Goal: Task Accomplishment & Management: Use online tool/utility

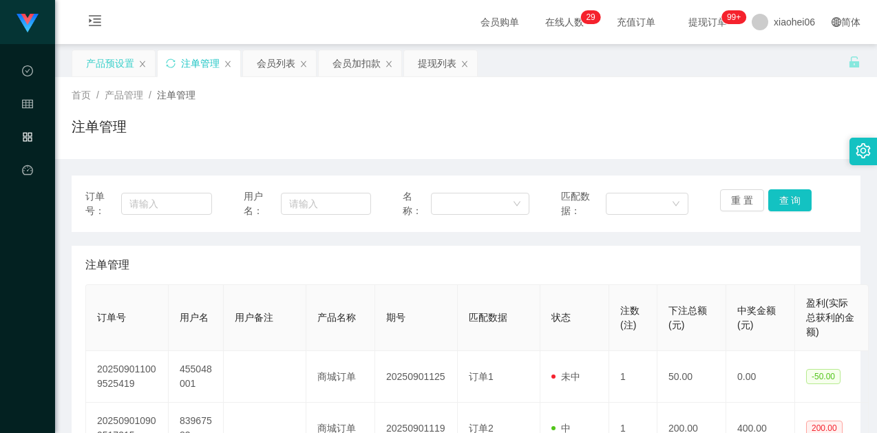
click at [97, 67] on div "产品预设置" at bounding box center [110, 63] width 48 height 26
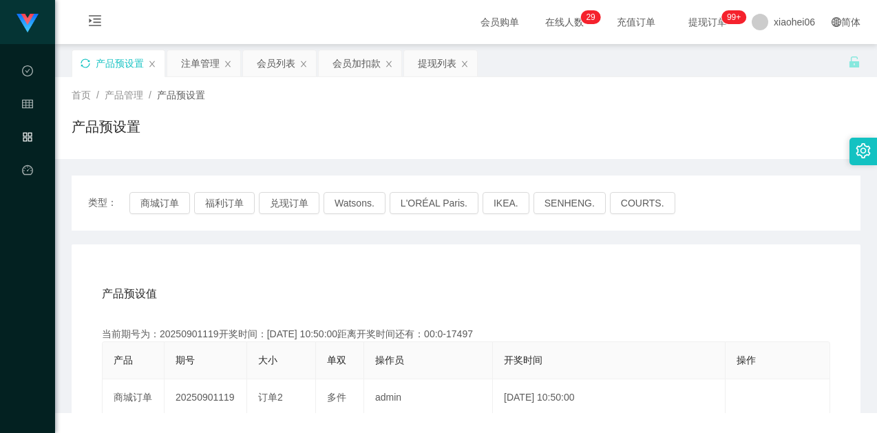
click at [85, 61] on icon "图标: sync" at bounding box center [86, 64] width 10 height 10
click at [386, 126] on div "产品预设置" at bounding box center [466, 132] width 789 height 32
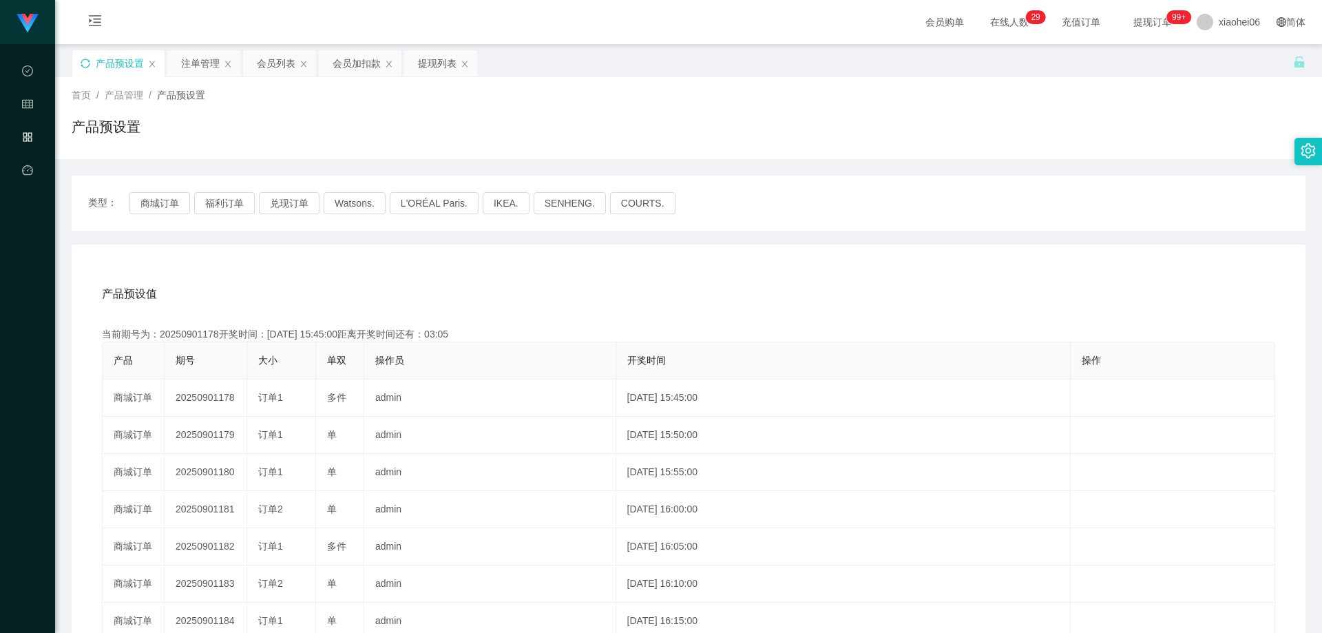
click at [554, 276] on div "产品预设值 添加期号" at bounding box center [688, 294] width 1173 height 39
drag, startPoint x: 362, startPoint y: 274, endPoint x: 353, endPoint y: 282, distance: 11.7
click at [362, 275] on div "产品预设值 添加期号 当前期号为：20250901178开奖时间：[DATE] 15:45:00距离开奖时间还有：03:04 产品 期号 大小 单双 操作员 …" at bounding box center [689, 527] width 1234 height 567
click at [193, 334] on div "当前期号为：20250901178开奖时间：[DATE] 15:45:00距离开奖时间还有：03:03" at bounding box center [688, 334] width 1173 height 14
click at [193, 333] on div "当前期号为：20250901178开奖时间：[DATE] 15:45:00距离开奖时间还有：03:03" at bounding box center [688, 334] width 1173 height 14
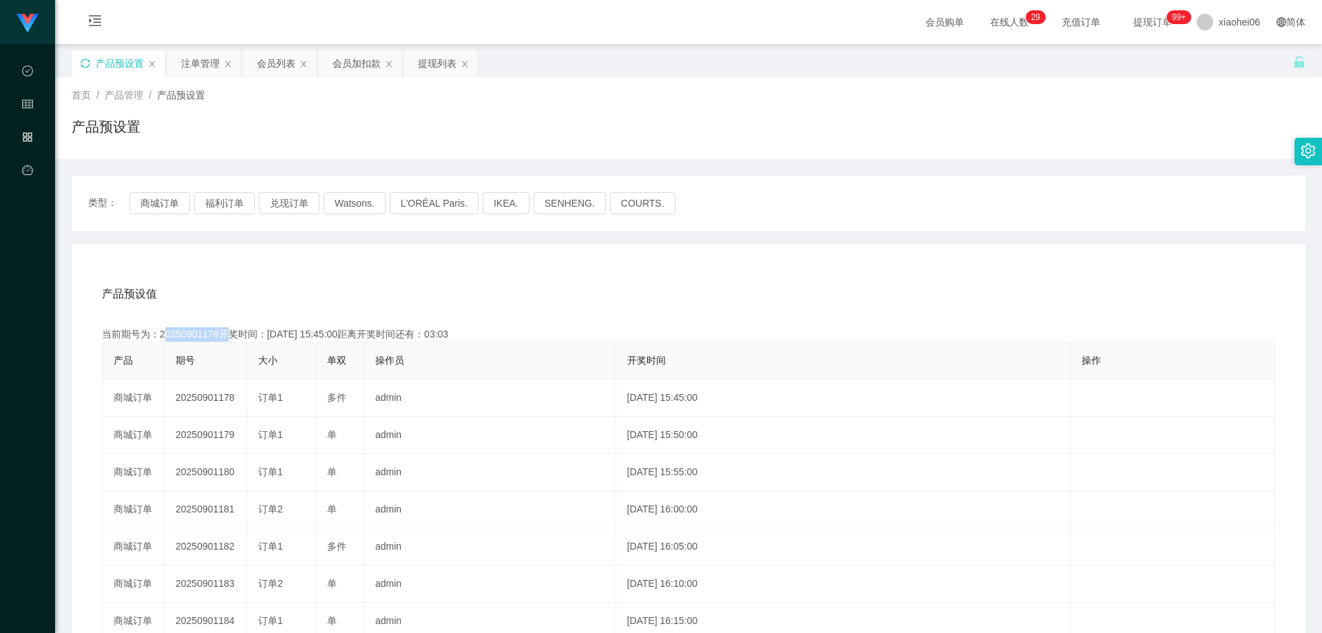
copy div "20250901178"
drag, startPoint x: 766, startPoint y: 265, endPoint x: 1036, endPoint y: 136, distance: 300.0
click at [768, 265] on div "产品预设值 添加期号 当前期号为：20250901178开奖时间：[DATE] 15:45:00距离开奖时间还有：03:03 产品 期号 大小 单双 操作员 …" at bounding box center [689, 527] width 1234 height 567
drag, startPoint x: 196, startPoint y: 61, endPoint x: 205, endPoint y: 68, distance: 10.8
click at [196, 61] on div "注单管理" at bounding box center [200, 63] width 39 height 26
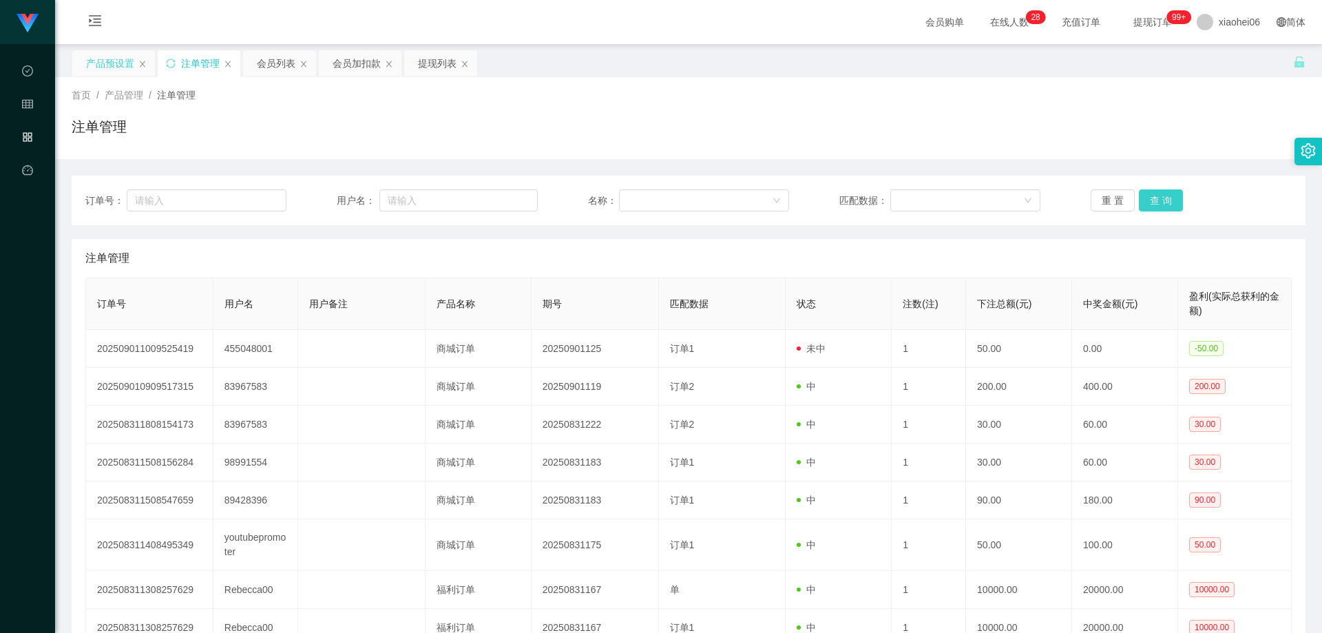
click at [877, 194] on button "查 询" at bounding box center [1161, 200] width 44 height 22
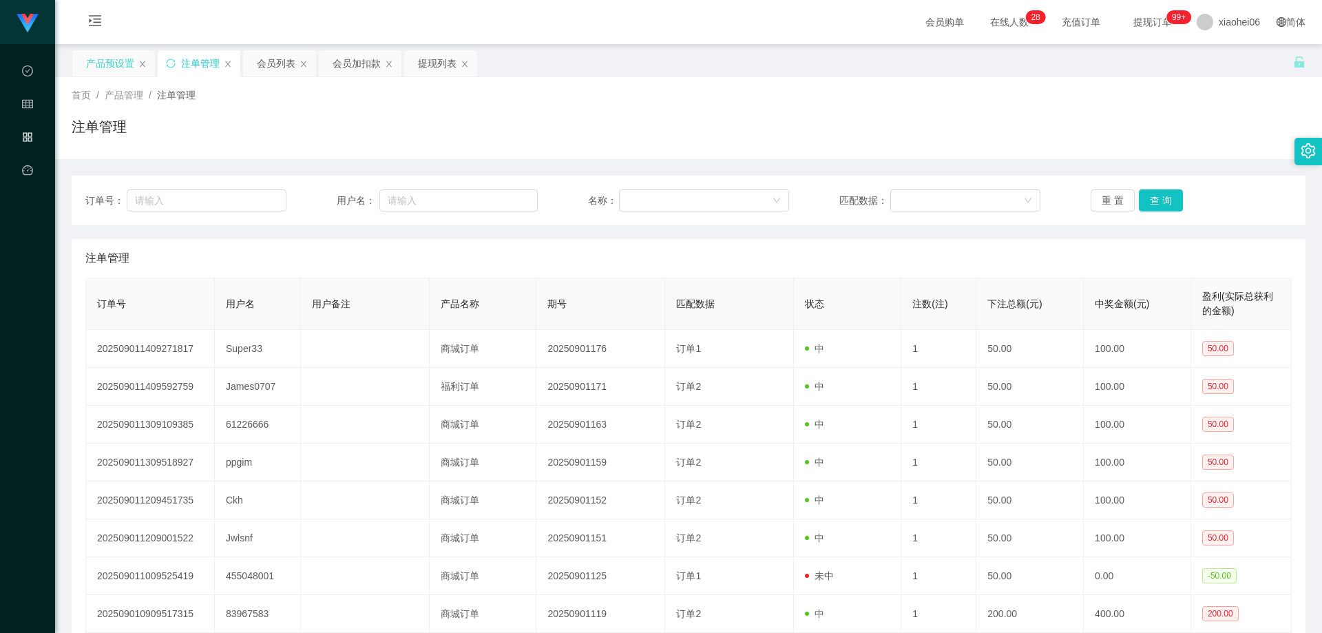
drag, startPoint x: 1021, startPoint y: 262, endPoint x: 1034, endPoint y: 260, distance: 13.2
click at [877, 262] on div "注单管理" at bounding box center [688, 258] width 1206 height 39
click at [877, 206] on button "查 询" at bounding box center [1161, 200] width 44 height 22
click at [877, 248] on div "注单管理" at bounding box center [688, 258] width 1206 height 39
drag, startPoint x: 1158, startPoint y: 120, endPoint x: 1181, endPoint y: 95, distance: 34.1
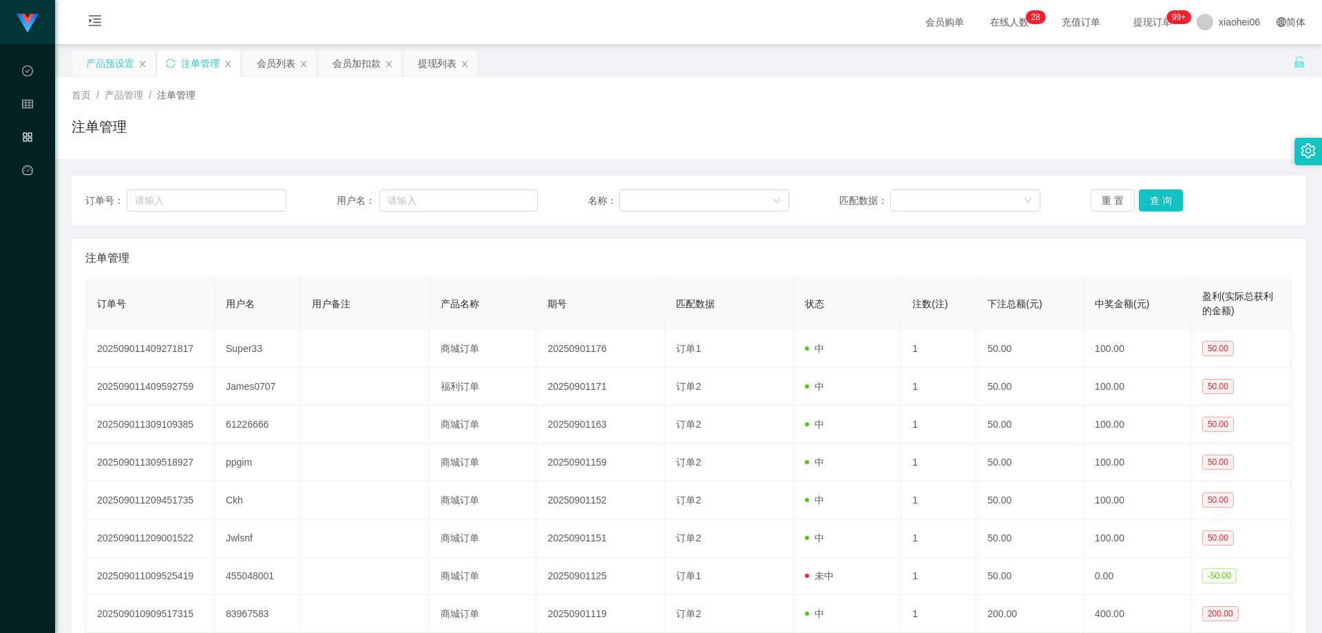
click at [877, 120] on div "注单管理" at bounding box center [689, 132] width 1234 height 32
